Goal: Use online tool/utility: Use online tool/utility

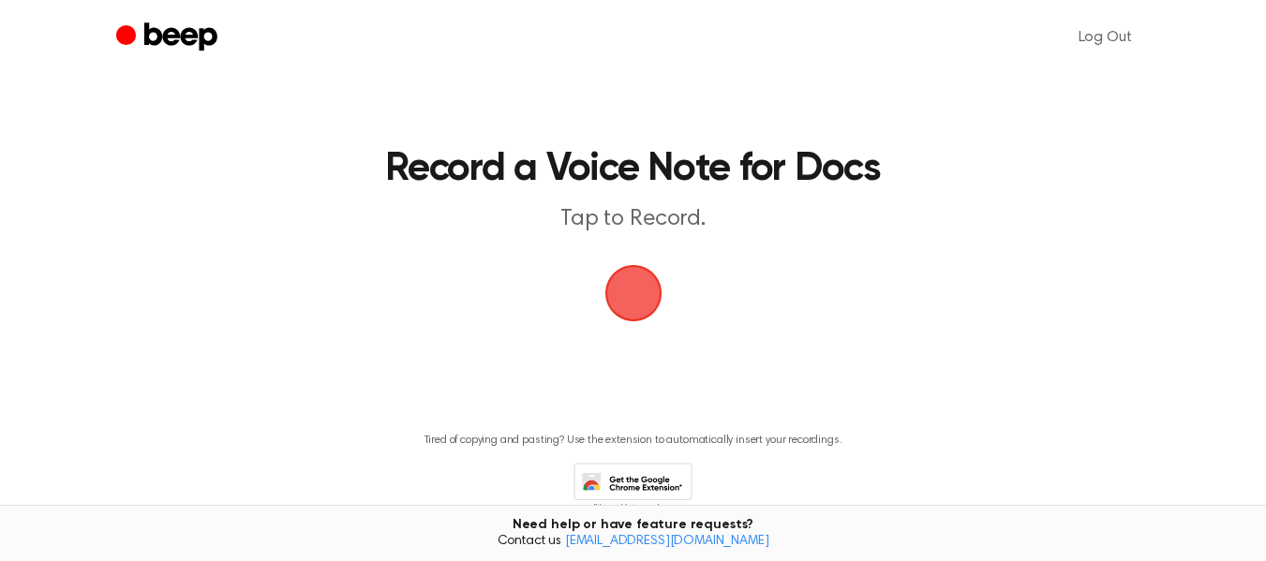
click at [633, 283] on span "button" at bounding box center [633, 293] width 52 height 52
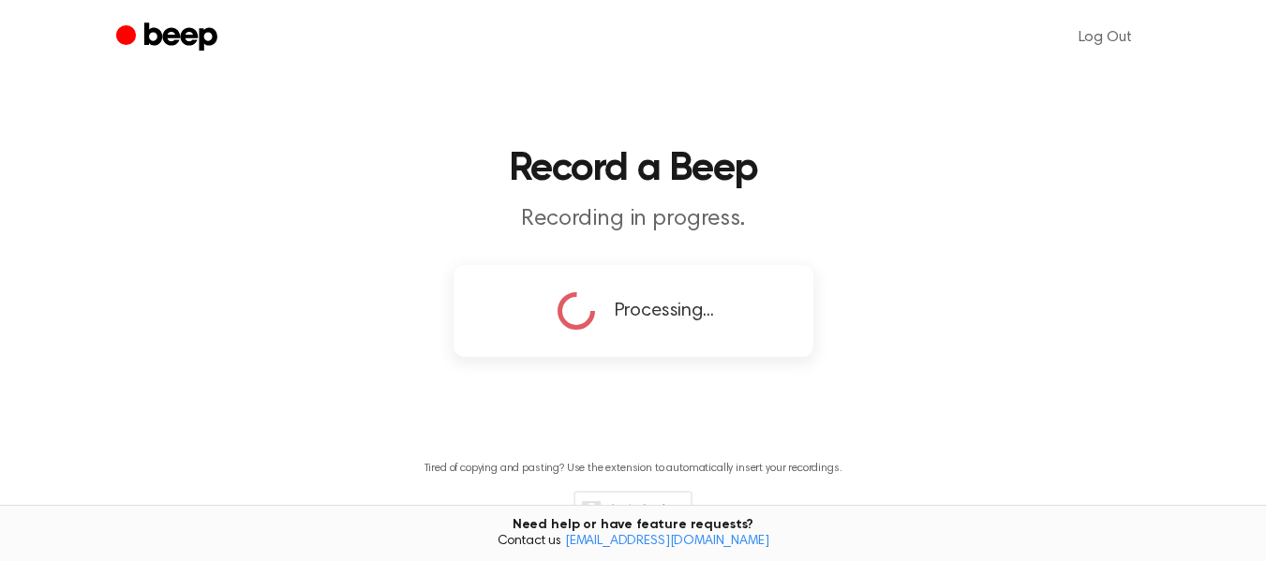
click at [1047, 246] on main "Record a Beep Recording in progress. Processing... Tired of copying and pasting…" at bounding box center [633, 297] width 1266 height 595
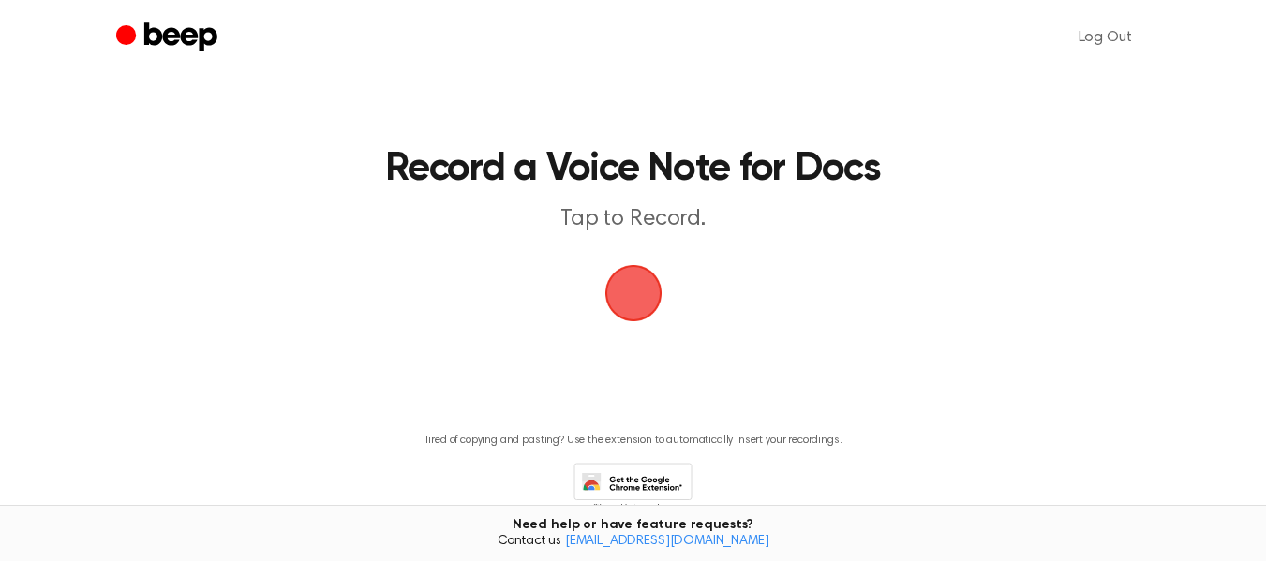
click at [646, 297] on span "button" at bounding box center [632, 293] width 57 height 57
